Goal: Navigation & Orientation: Find specific page/section

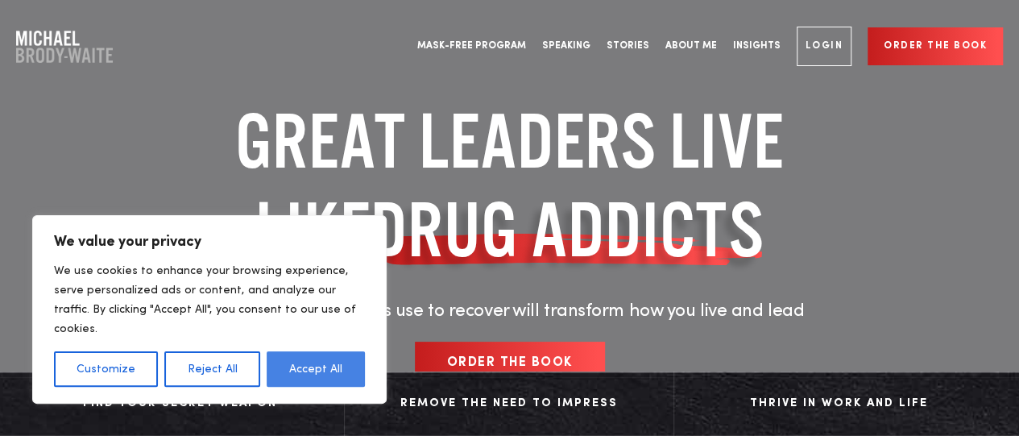
click at [322, 368] on button "Accept All" at bounding box center [316, 368] width 98 height 35
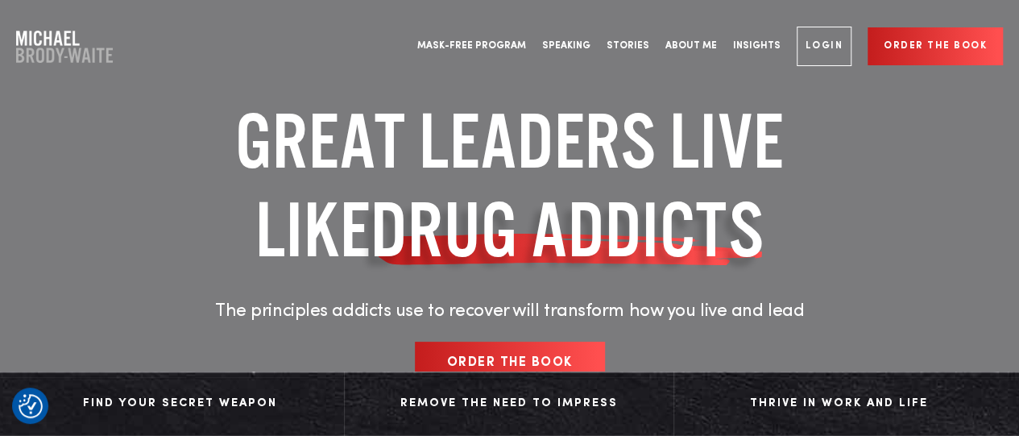
click at [827, 45] on link "Login" at bounding box center [825, 46] width 56 height 39
click at [750, 44] on link "Insights" at bounding box center [757, 46] width 64 height 60
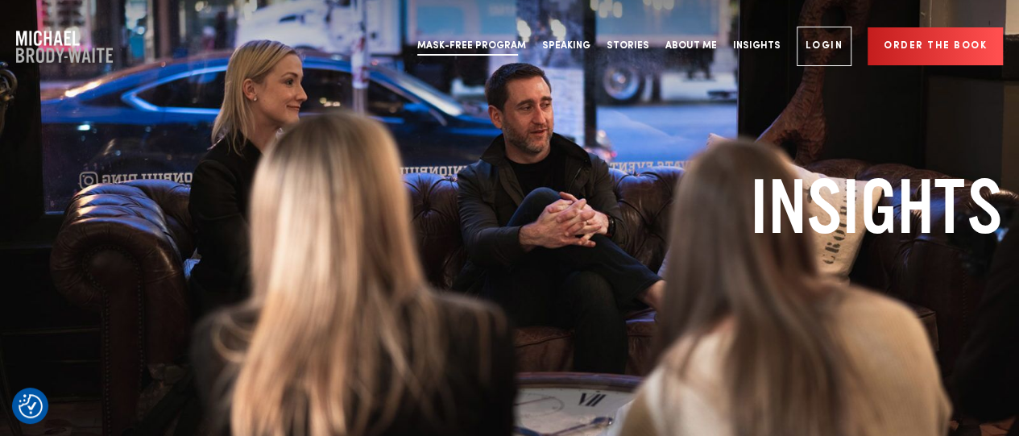
click at [507, 39] on link "Mask-Free Program" at bounding box center [471, 46] width 125 height 60
click at [576, 47] on link "Speaking" at bounding box center [566, 46] width 64 height 60
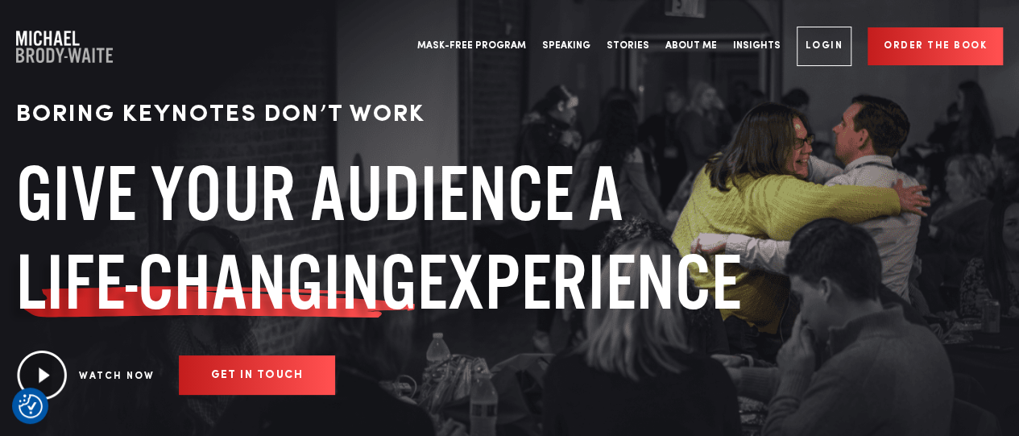
click at [909, 52] on link "Order the book" at bounding box center [935, 46] width 135 height 38
